Goal: Obtain resource: Download file/media

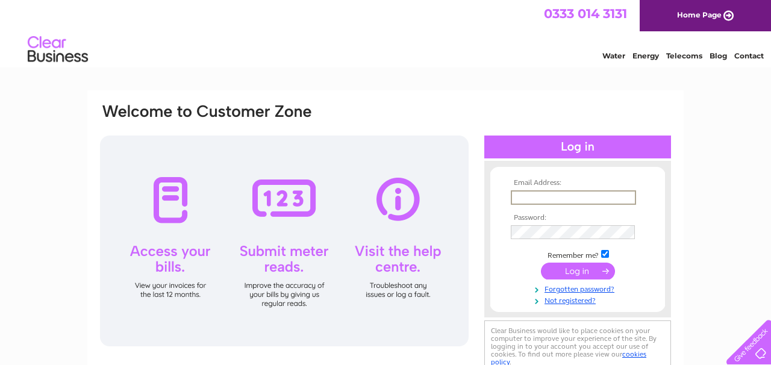
type input "anne@hutchesonsofportsoy.co.uk"
click at [566, 269] on input "submit" at bounding box center [578, 271] width 74 height 17
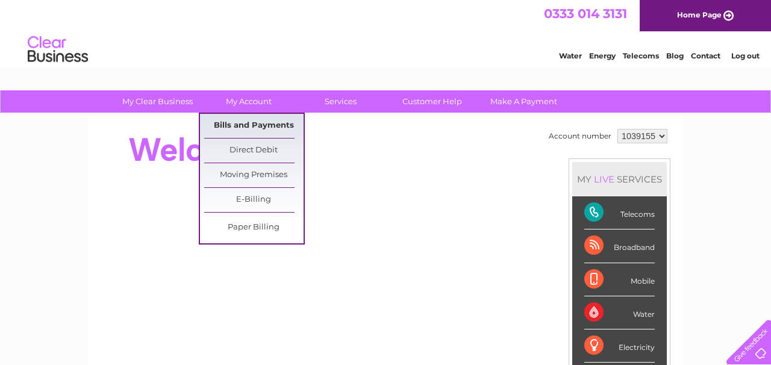
click at [243, 125] on link "Bills and Payments" at bounding box center [253, 126] width 99 height 24
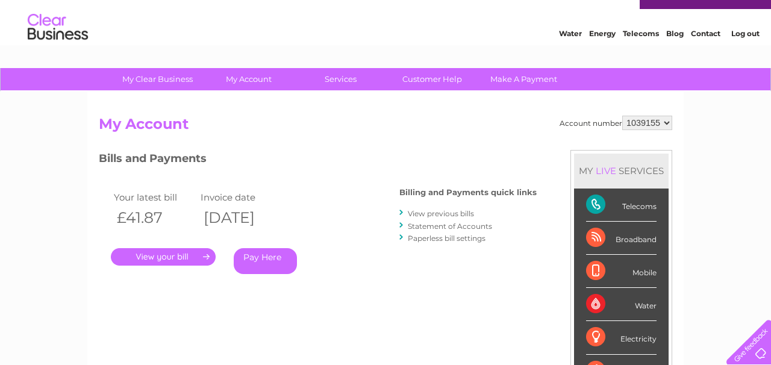
scroll to position [31, 0]
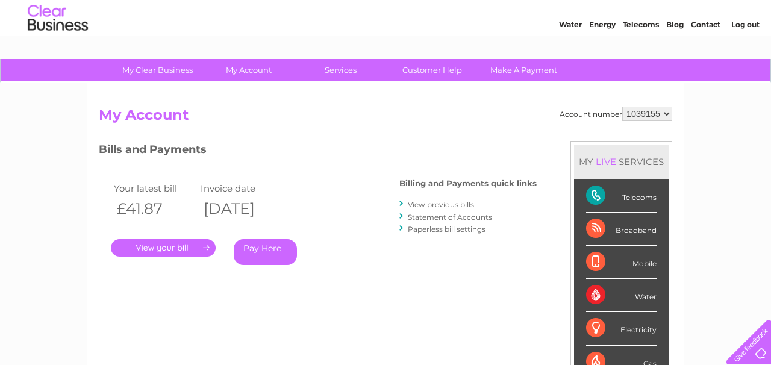
click at [425, 204] on link "View previous bills" at bounding box center [441, 204] width 66 height 9
click at [436, 204] on link "View previous bills" at bounding box center [441, 204] width 66 height 9
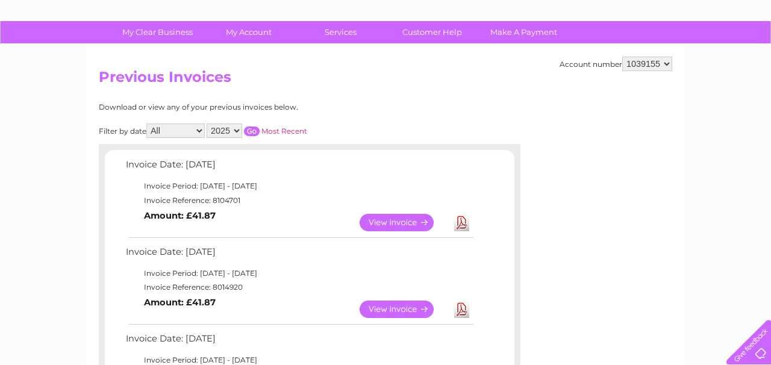
scroll to position [157, 0]
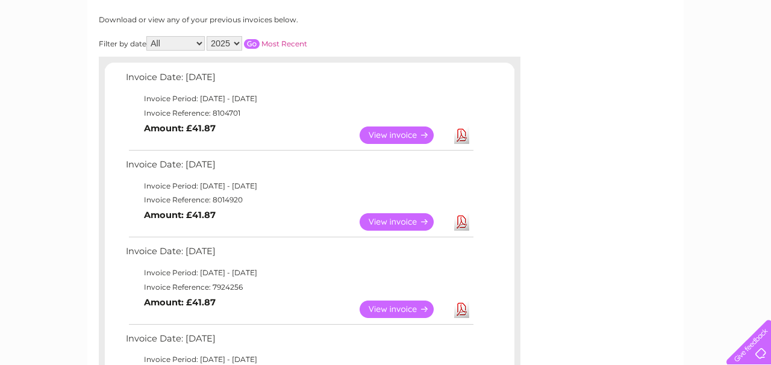
click at [462, 217] on link "Download" at bounding box center [461, 221] width 15 height 17
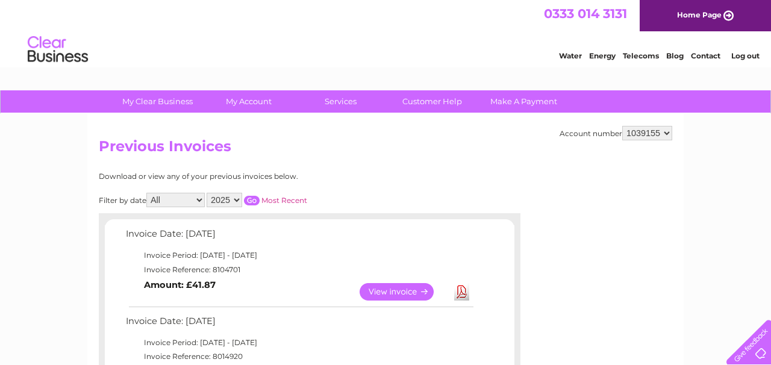
scroll to position [0, 0]
